Goal: Task Accomplishment & Management: Manage account settings

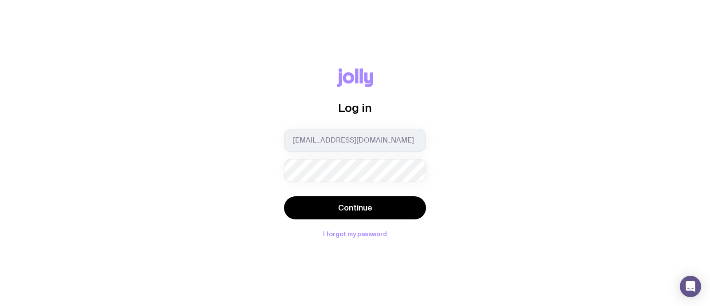
click at [284, 196] on button "Continue" at bounding box center [355, 207] width 142 height 23
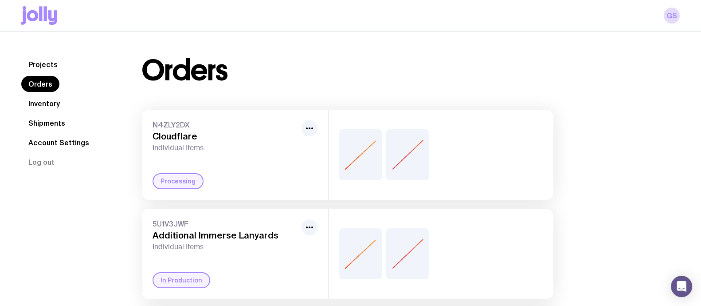
click at [42, 103] on link "Inventory" at bounding box center [44, 103] width 46 height 16
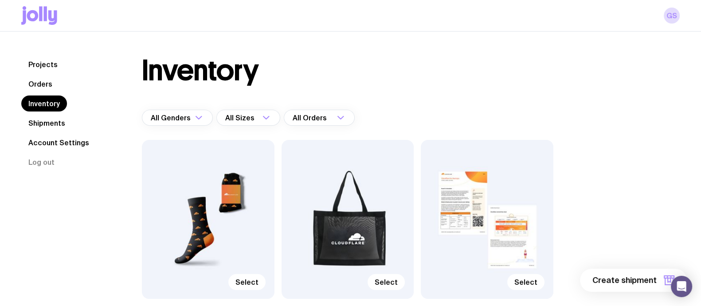
scroll to position [1, 0]
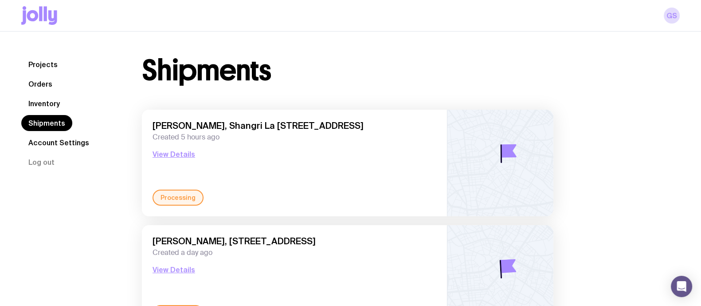
click at [315, 154] on div "[PERSON_NAME], Shangri La [STREET_ADDRESS] Created 5 hours ago View Details" at bounding box center [295, 154] width 284 height 69
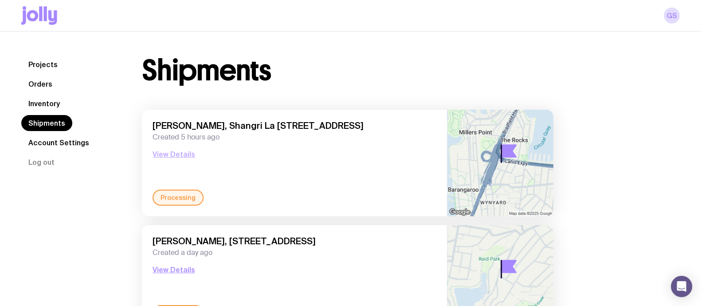
click at [168, 155] on button "View Details" at bounding box center [174, 154] width 43 height 11
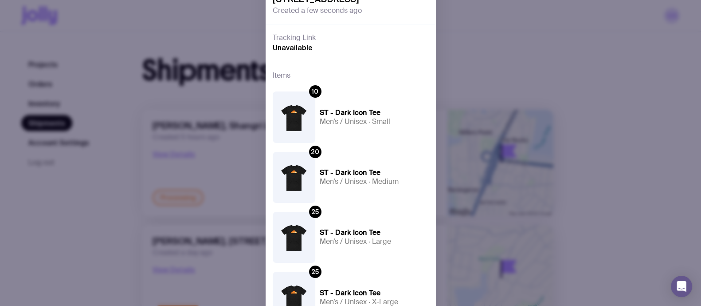
scroll to position [179, 0]
